Goal: Task Accomplishment & Management: Use online tool/utility

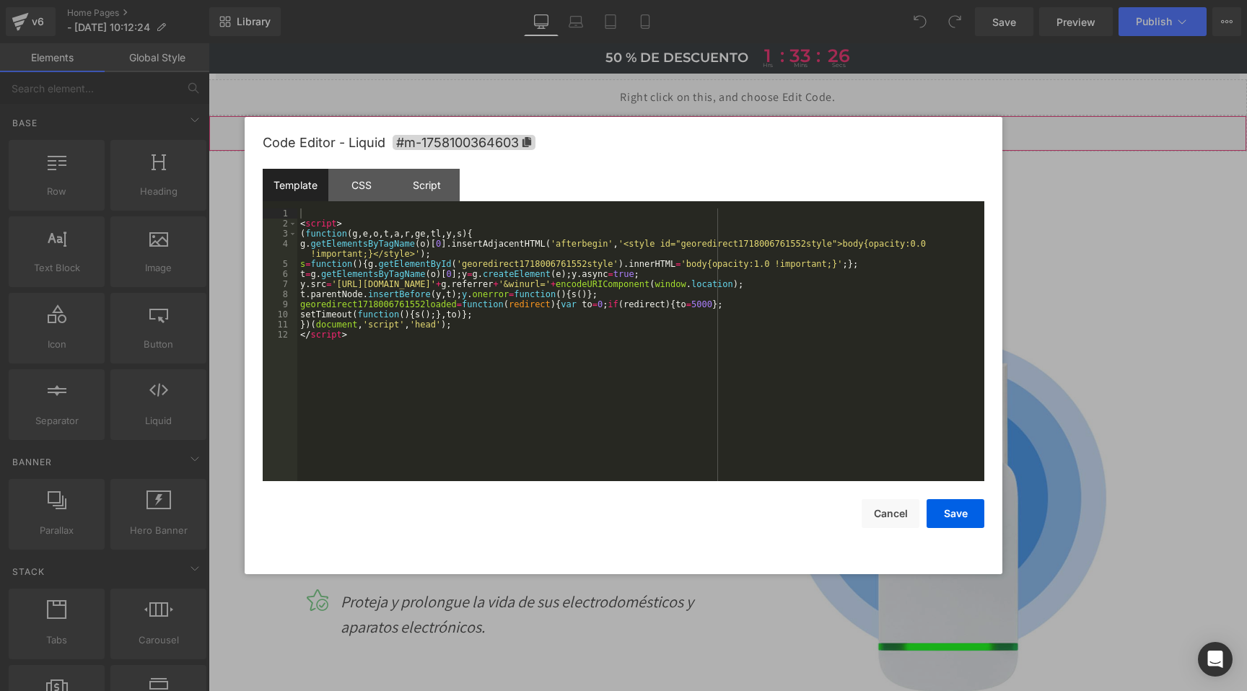
click at [738, 123] on div "Liquid" at bounding box center [728, 133] width 1039 height 36
click at [377, 182] on div "CSS" at bounding box center [361, 185] width 66 height 32
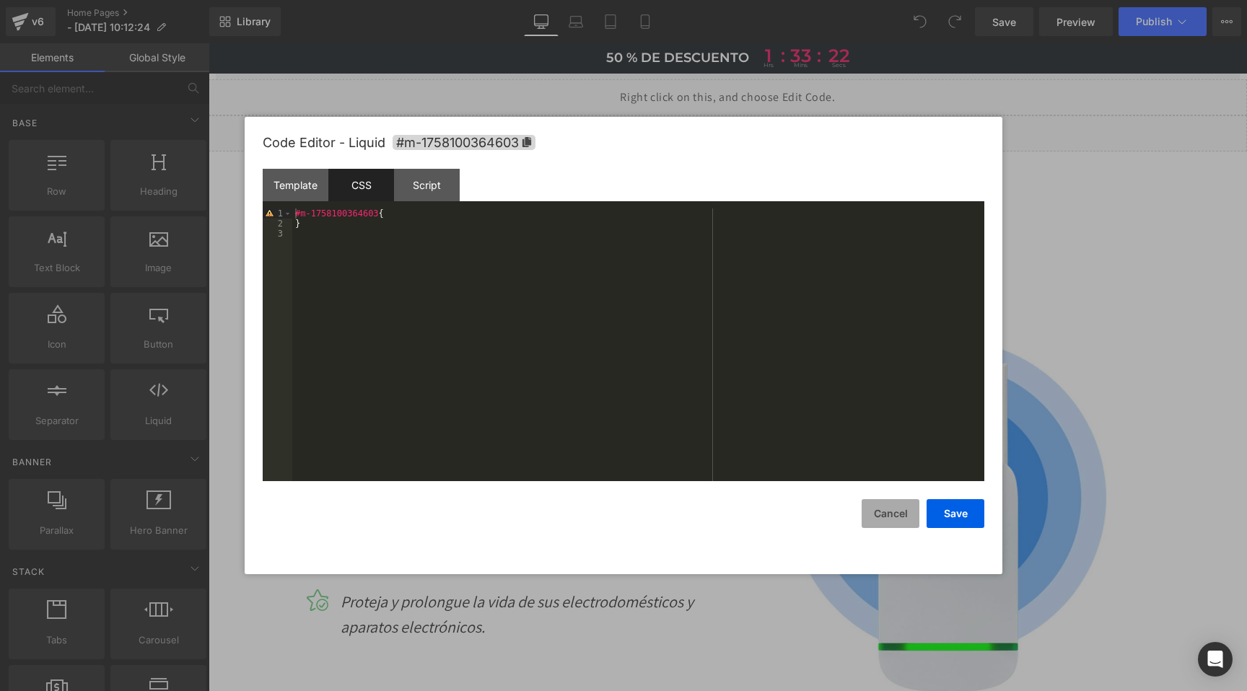
click at [904, 515] on button "Cancel" at bounding box center [891, 513] width 58 height 29
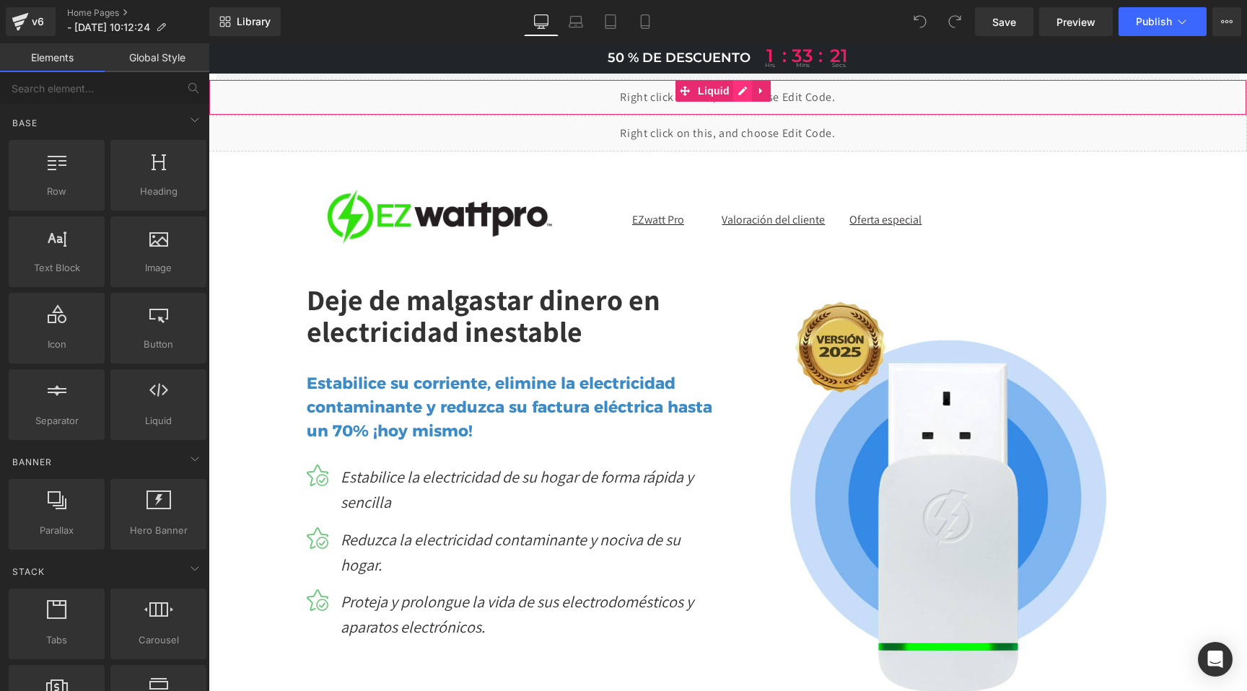
click at [738, 94] on div "Liquid" at bounding box center [728, 97] width 1039 height 36
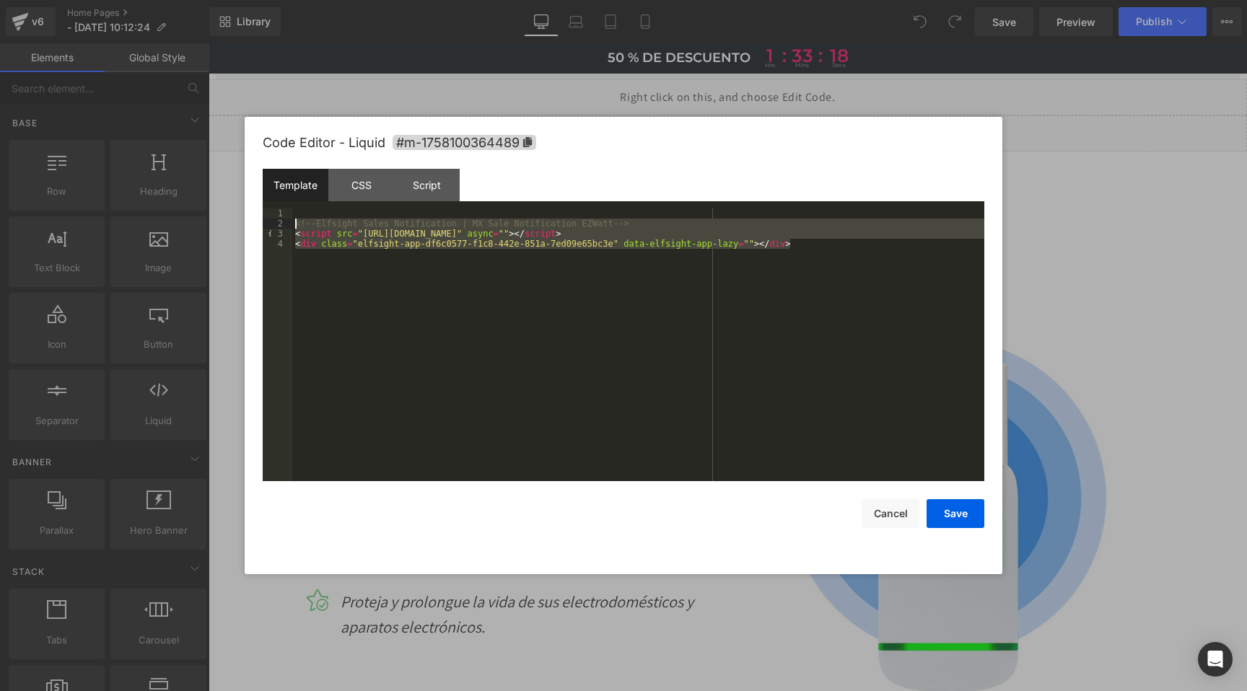
drag, startPoint x: 817, startPoint y: 248, endPoint x: 290, endPoint y: 224, distance: 527.4
click at [290, 224] on pre "1 2 3 4 <!-- Elfsight Sales Notification | MX Sale Notification EZWatt --> < sc…" at bounding box center [624, 345] width 722 height 273
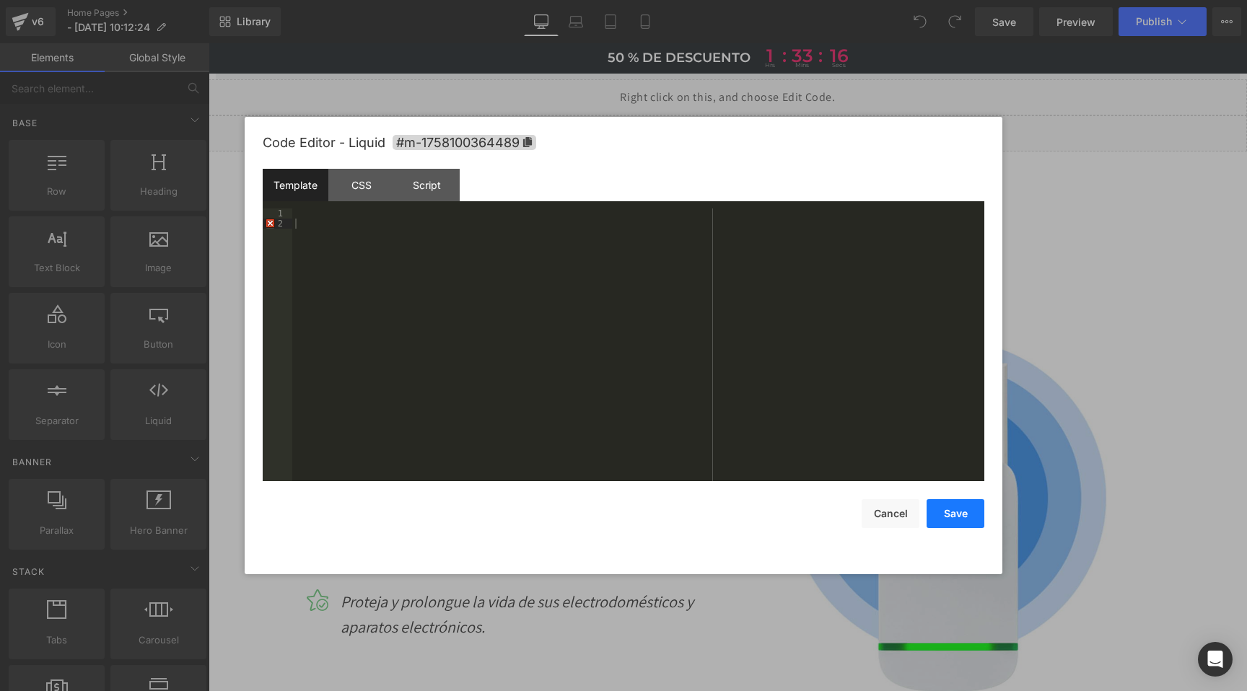
click at [946, 513] on button "Save" at bounding box center [956, 513] width 58 height 29
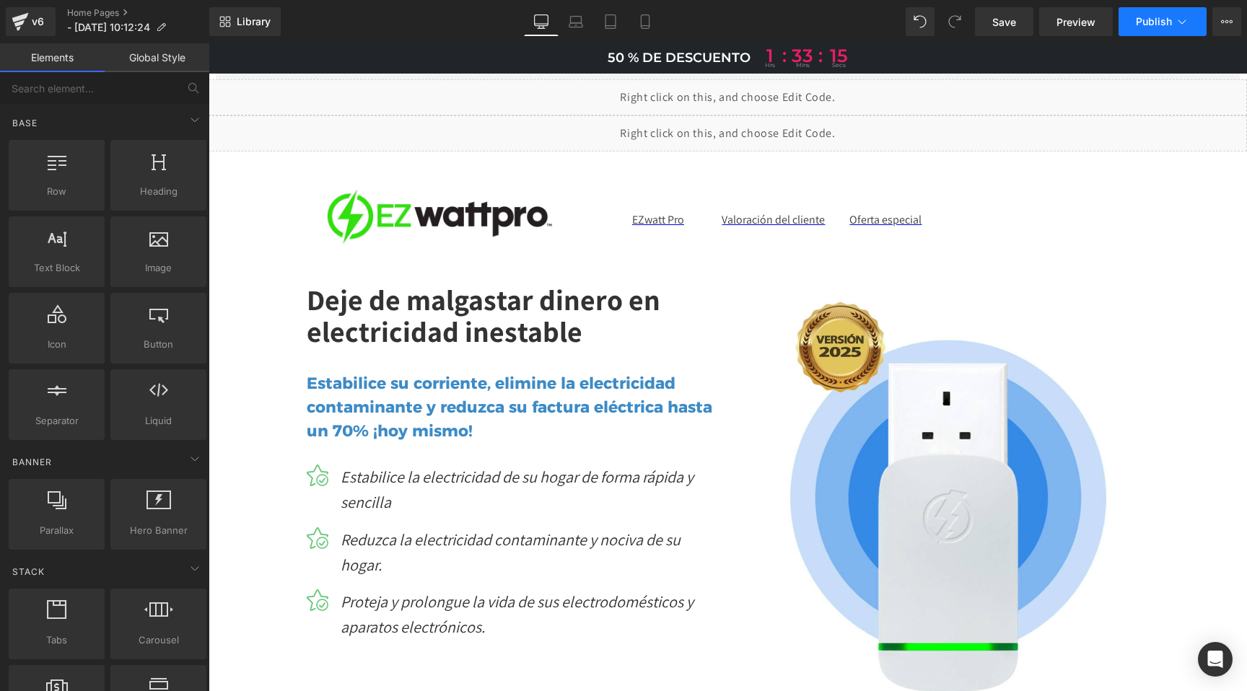
click at [1163, 19] on span "Publish" at bounding box center [1154, 22] width 36 height 12
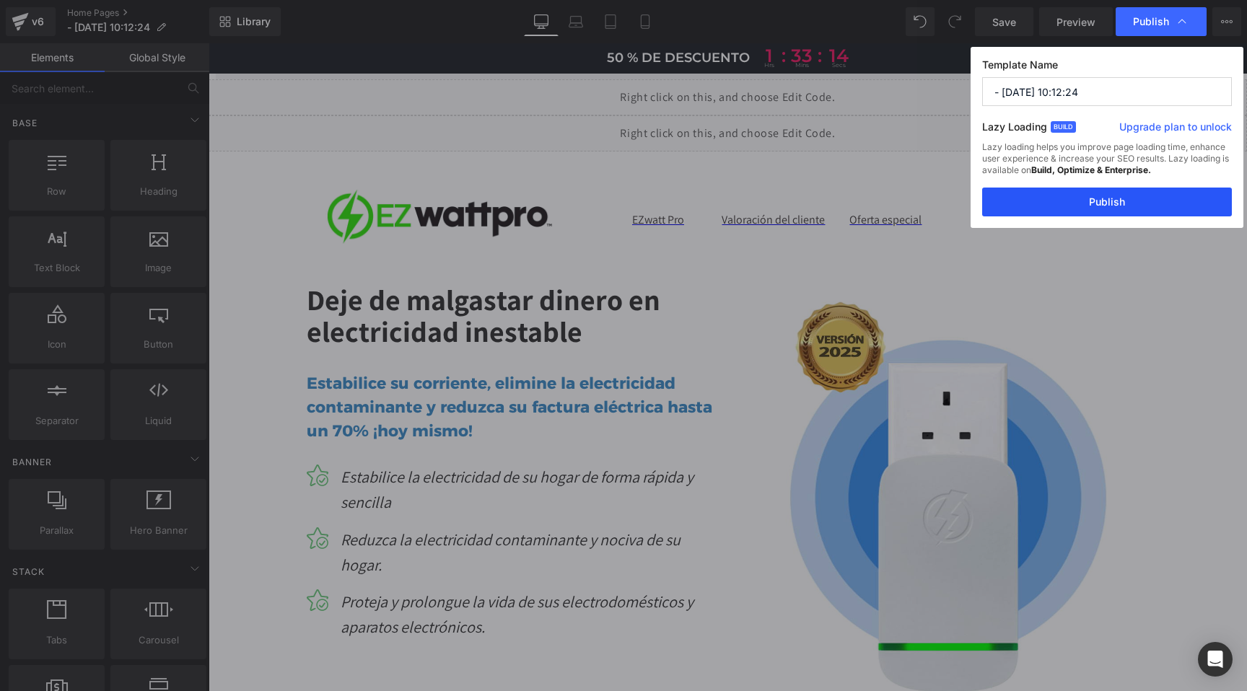
click at [1108, 201] on button "Publish" at bounding box center [1107, 202] width 250 height 29
